Goal: Find specific page/section: Find specific page/section

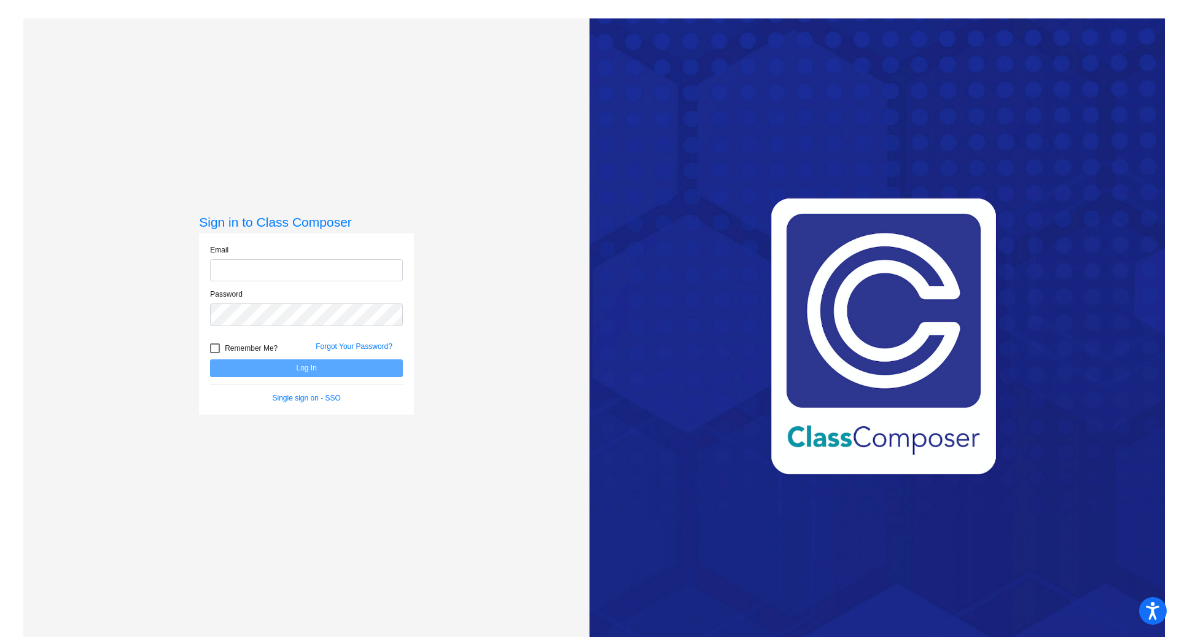
type input "[EMAIL_ADDRESS][DOMAIN_NAME]"
click at [279, 366] on button "Log In" at bounding box center [306, 368] width 193 height 18
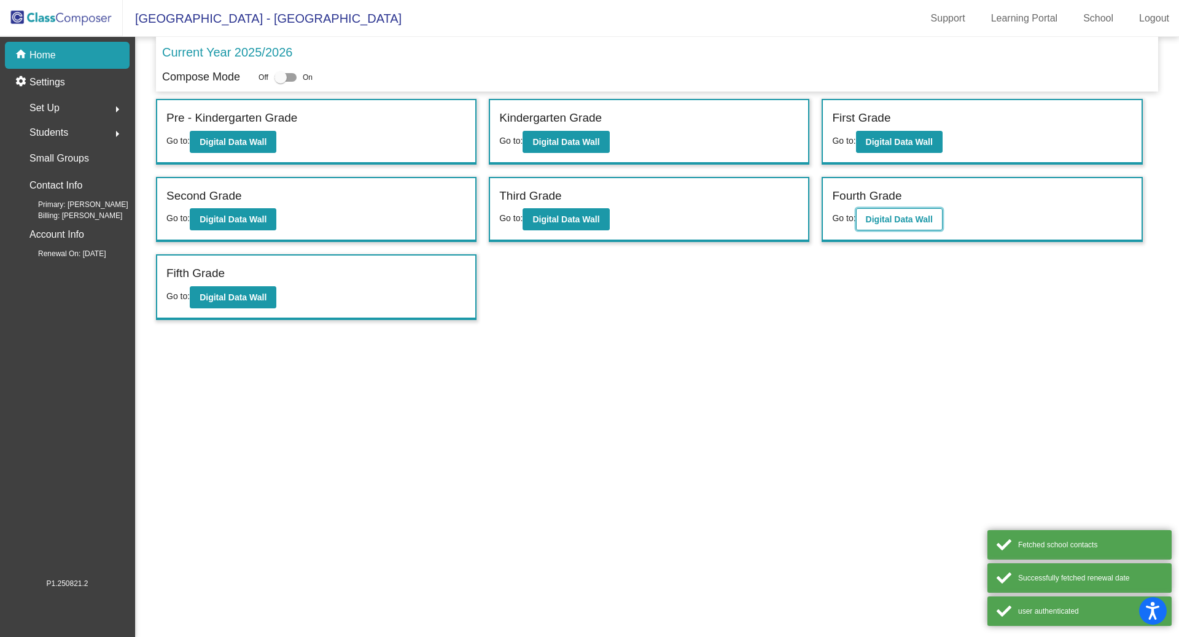
click at [897, 217] on b "Digital Data Wall" at bounding box center [899, 219] width 67 height 10
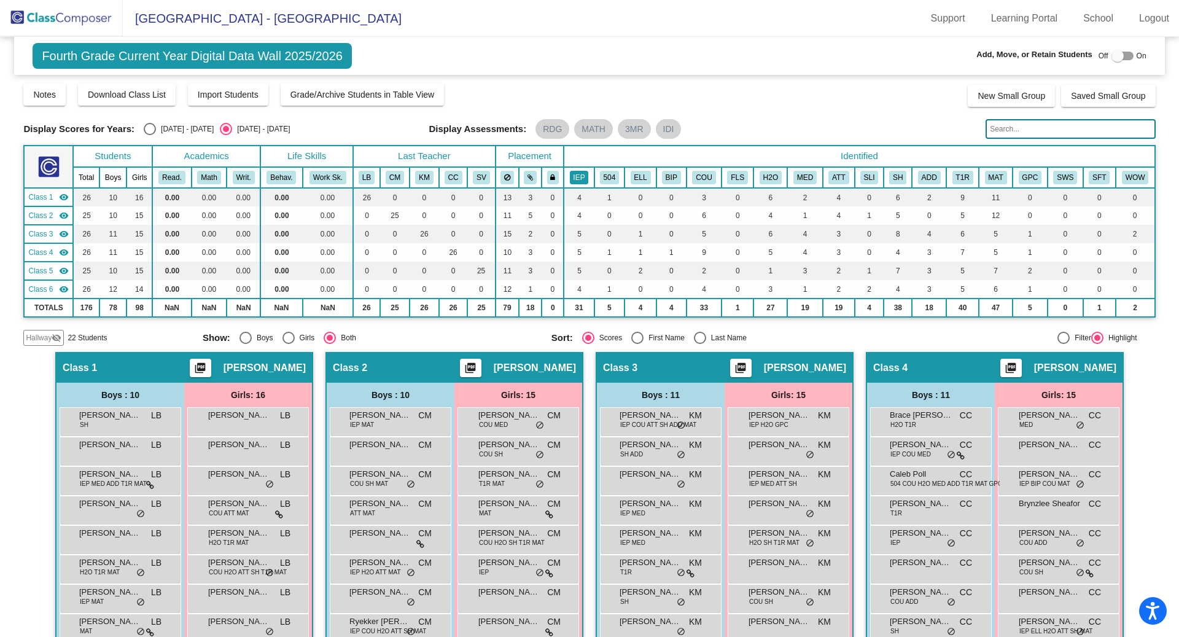
click at [578, 179] on button "IEP" at bounding box center [579, 178] width 19 height 14
